Goal: Task Accomplishment & Management: Complete application form

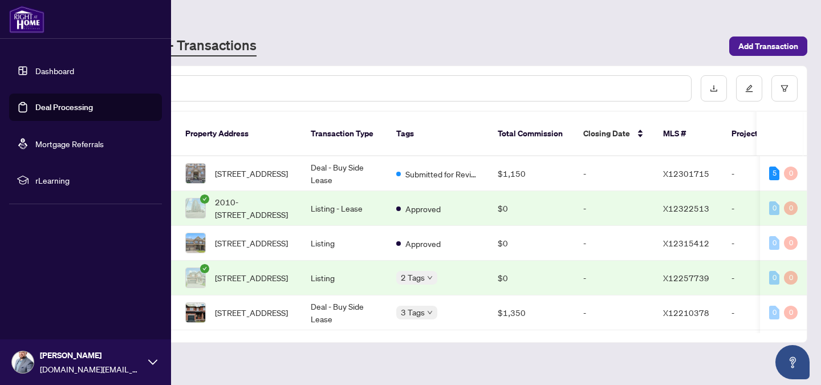
click at [74, 106] on link "Deal Processing" at bounding box center [64, 107] width 58 height 10
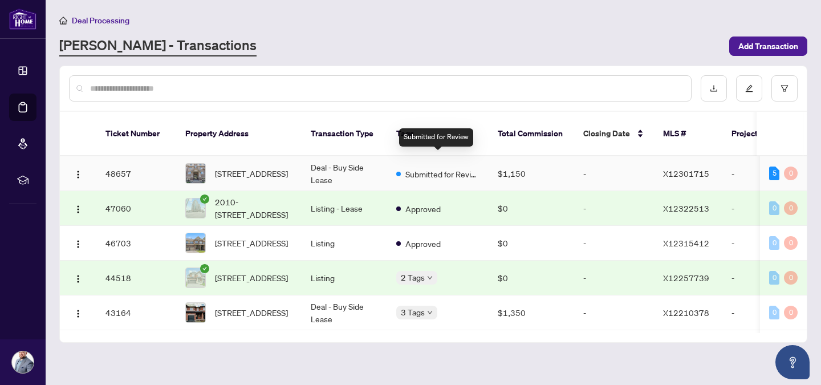
click at [430, 168] on span "Submitted for Review" at bounding box center [442, 174] width 74 height 13
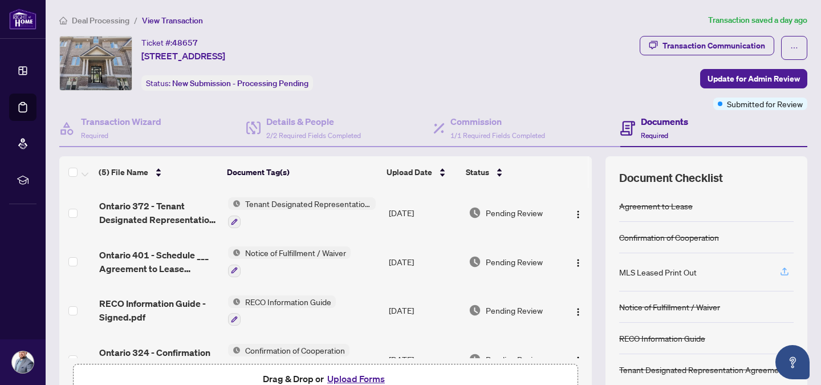
click at [779, 269] on icon "button" at bounding box center [784, 271] width 10 height 10
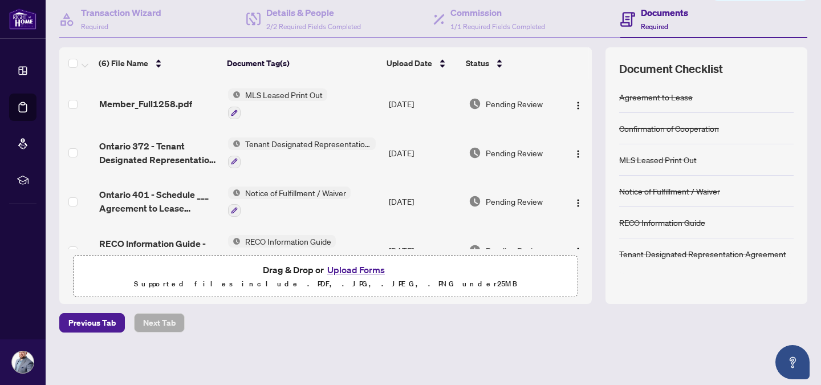
scroll to position [123, 0]
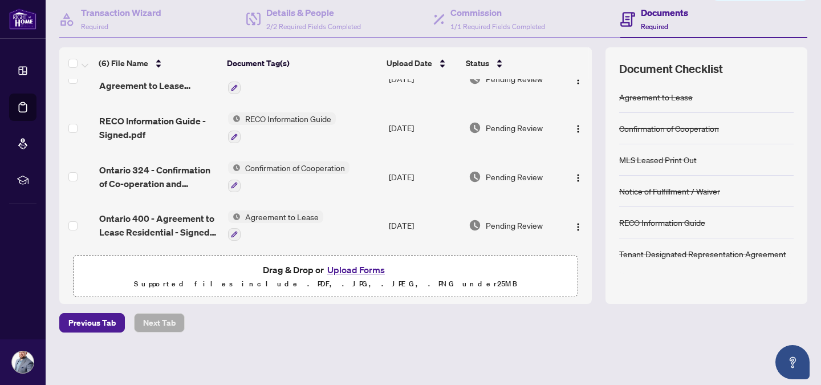
click at [345, 271] on button "Upload Forms" at bounding box center [356, 269] width 64 height 15
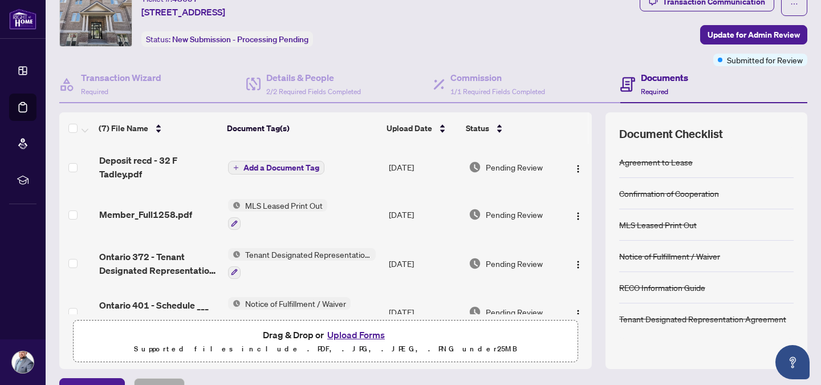
scroll to position [0, 0]
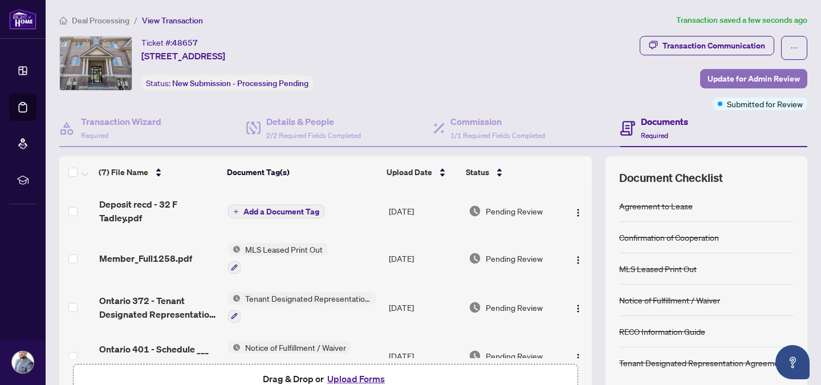
click at [749, 79] on span "Update for Admin Review" at bounding box center [754, 79] width 92 height 18
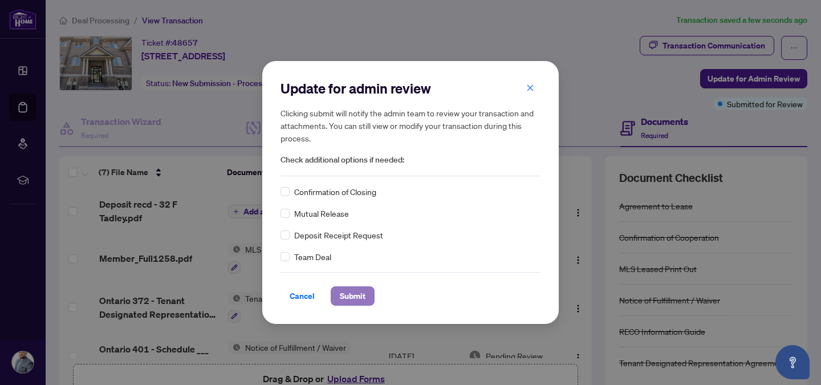
click at [351, 296] on span "Submit" at bounding box center [353, 296] width 26 height 18
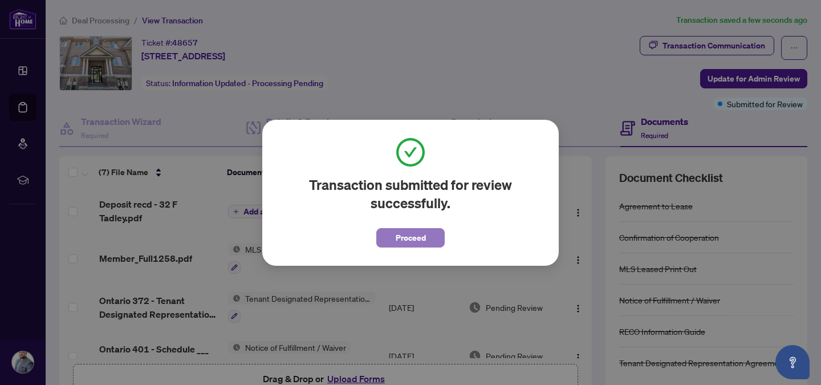
click at [408, 239] on span "Proceed" at bounding box center [411, 238] width 30 height 18
